Goal: Find contact information: Find contact information

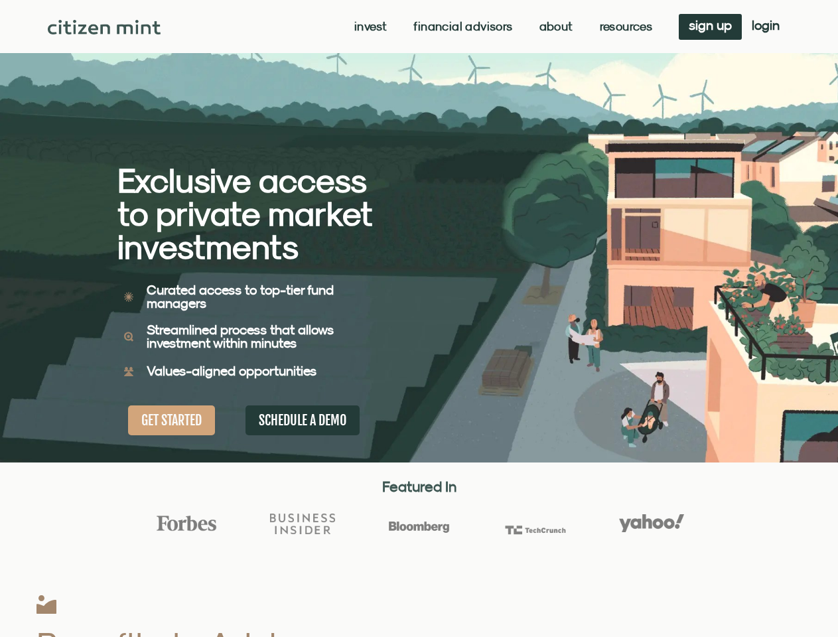
click at [419, 319] on div "Exclusive access to private market investments Exclusive access to private mark…" at bounding box center [268, 231] width 302 height 463
click at [369, 27] on link "Invest" at bounding box center [370, 26] width 33 height 13
click at [624, 27] on link "Resources" at bounding box center [626, 26] width 53 height 13
click at [419, 319] on div "Exclusive access to private market investments Exclusive access to private mark…" at bounding box center [268, 231] width 302 height 463
click at [369, 27] on link "Invest" at bounding box center [370, 26] width 33 height 13
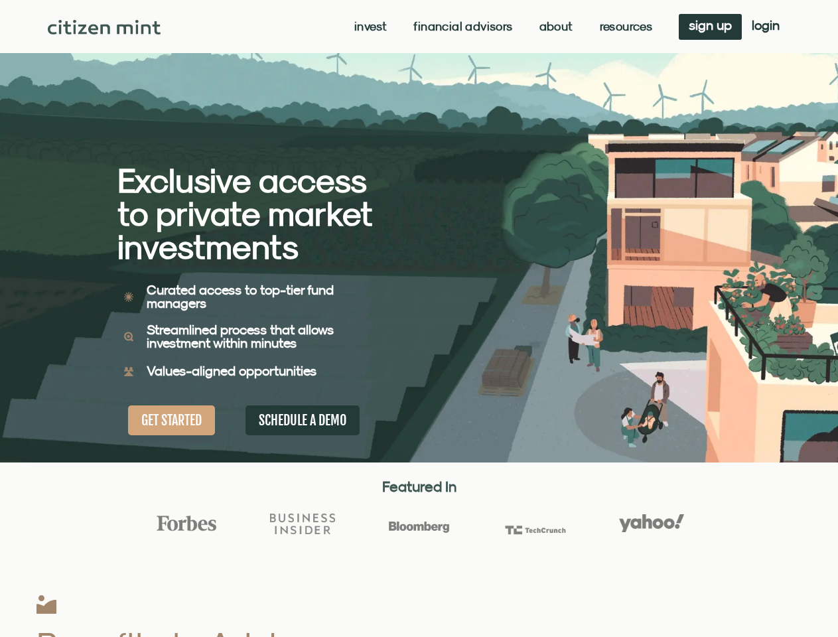
click at [624, 27] on link "Resources" at bounding box center [626, 26] width 53 height 13
